Goal: Communication & Community: Answer question/provide support

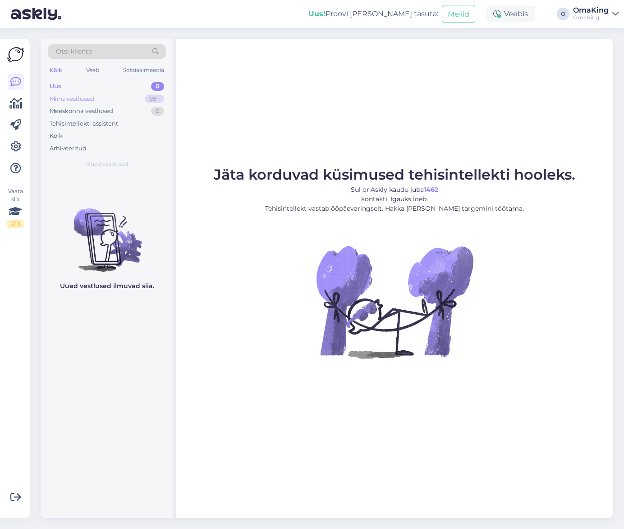
click at [91, 97] on font "Minu vestlused" at bounding box center [72, 98] width 45 height 7
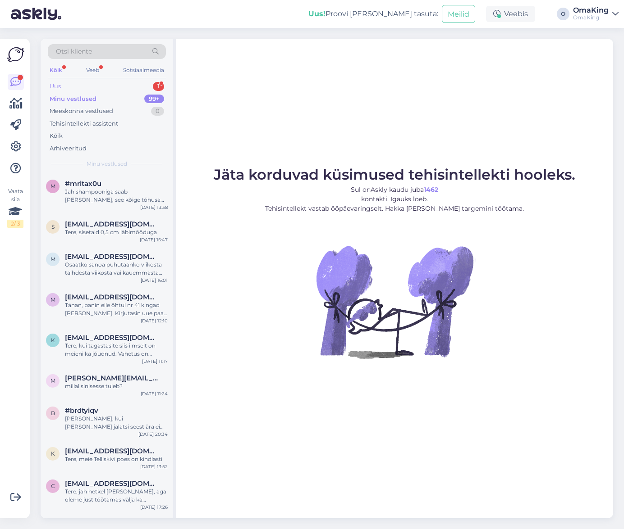
click at [50, 85] on font "Uus" at bounding box center [55, 85] width 11 height 7
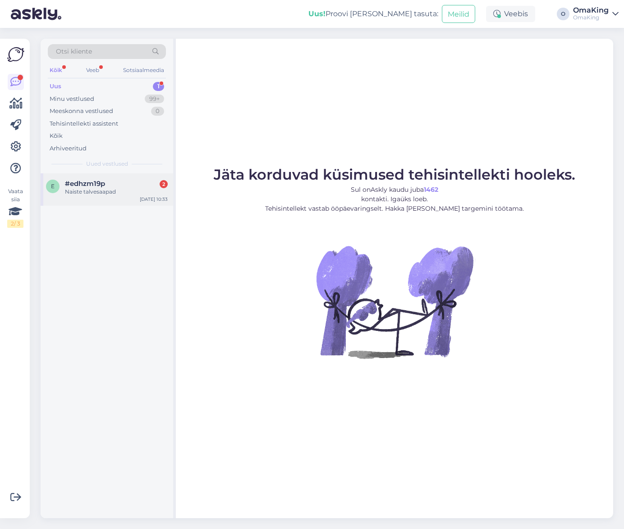
click at [94, 187] on font "#edhzm19p" at bounding box center [85, 183] width 40 height 9
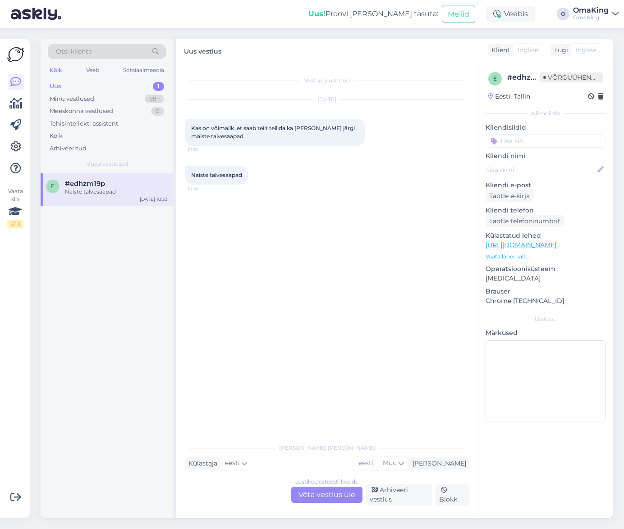
click at [328, 491] on font "Võta vestlus üle" at bounding box center [326, 495] width 57 height 9
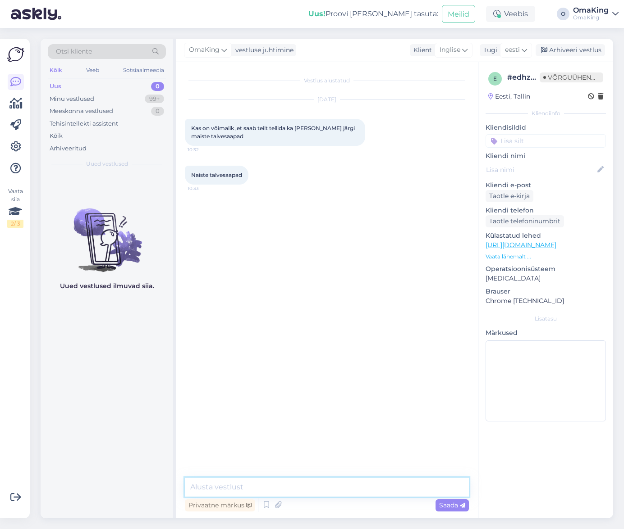
click at [246, 486] on textarea at bounding box center [327, 487] width 284 height 19
click at [222, 487] on textarea "Tere, mei ei tooda saapaid" at bounding box center [327, 487] width 284 height 19
click at [298, 488] on textarea "Tere, me ei tooda saapaid" at bounding box center [327, 487] width 284 height 19
type textarea "Tere, me ei tooda saapaid. Ja eritellimusi ühekaupa ei tee ka kahjuks."
click at [449, 506] on font "Saada" at bounding box center [448, 506] width 19 height 8
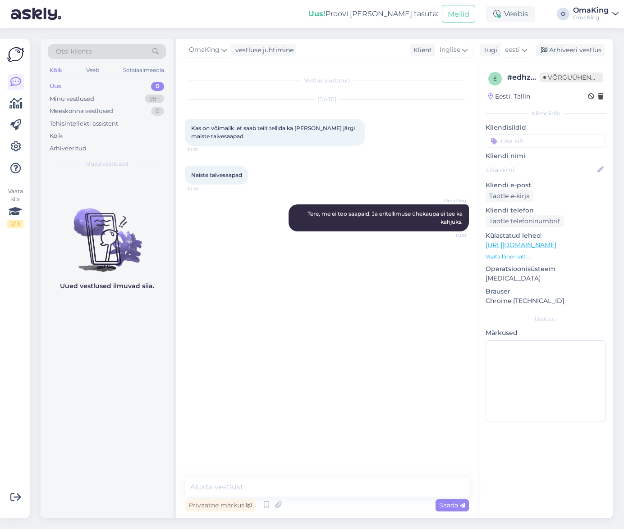
click at [57, 86] on font "Uus" at bounding box center [56, 85] width 12 height 7
drag, startPoint x: 68, startPoint y: 99, endPoint x: 106, endPoint y: 56, distance: 57.7
click at [68, 99] on font "Minu vestlused" at bounding box center [72, 98] width 45 height 7
